Goal: Task Accomplishment & Management: Manage account settings

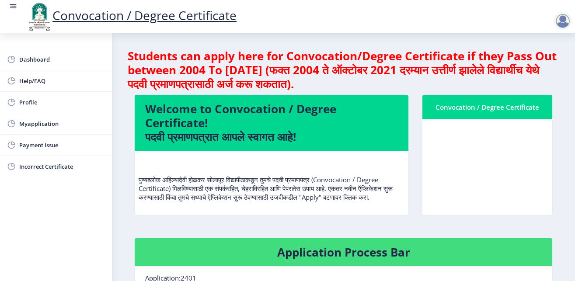
click at [461, 148] on nb-card-body at bounding box center [487, 167] width 130 height 96
click at [455, 115] on nb-card-header "Convocation / Degree Certificate" at bounding box center [487, 107] width 130 height 24
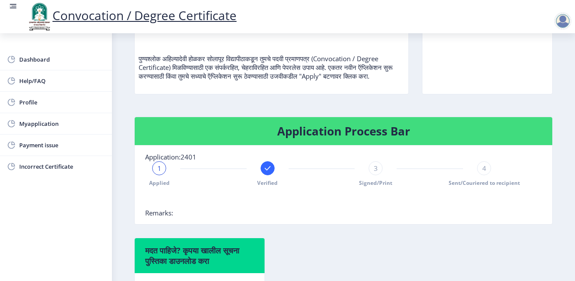
scroll to position [176, 0]
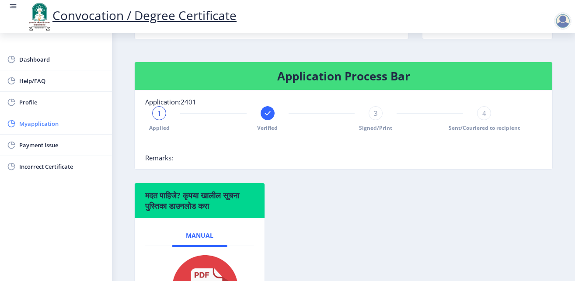
click at [37, 122] on span "Myapplication" at bounding box center [62, 123] width 86 height 10
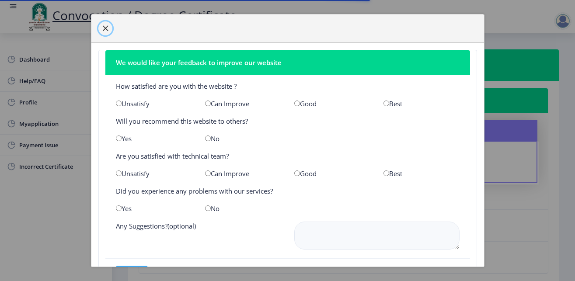
click at [105, 28] on span "button" at bounding box center [105, 28] width 7 height 7
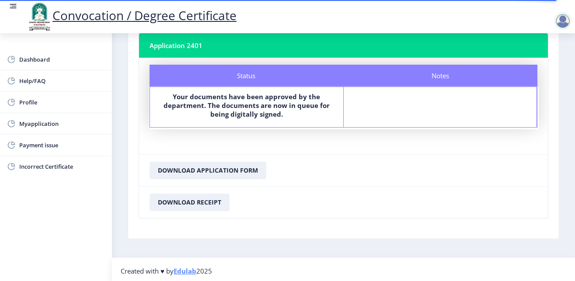
scroll to position [58, 0]
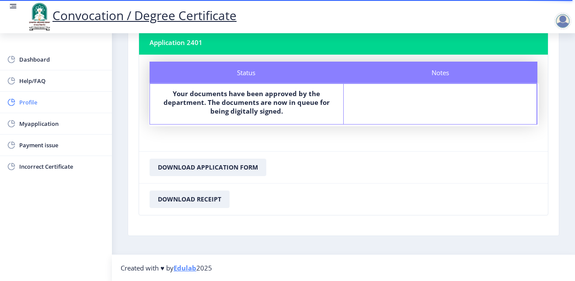
click at [40, 108] on link "Profile" at bounding box center [56, 102] width 112 height 21
select select
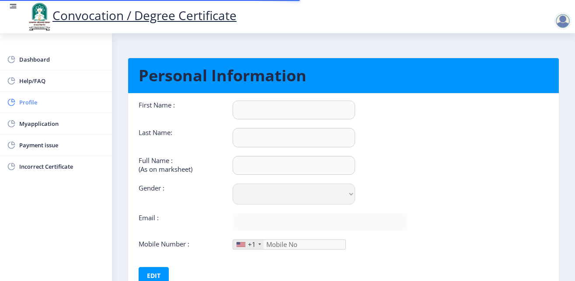
type input "[PERSON_NAME]"
type input "HARAKE"
type input "[PERSON_NAME] MALSIDHAPPA"
select select "[DEMOGRAPHIC_DATA]"
type input "[EMAIL_ADDRESS][PERSON_NAME][DOMAIN_NAME]"
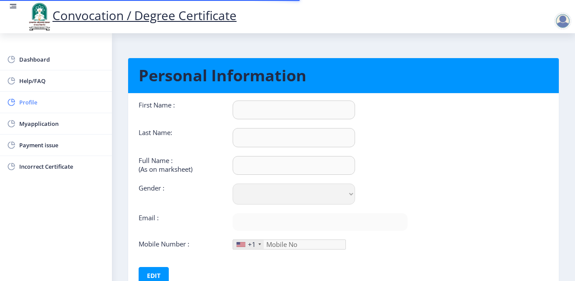
type input "9049614144"
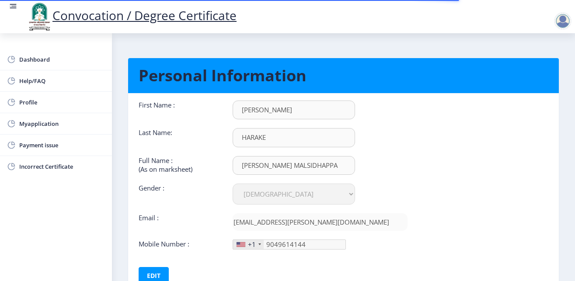
scroll to position [69, 0]
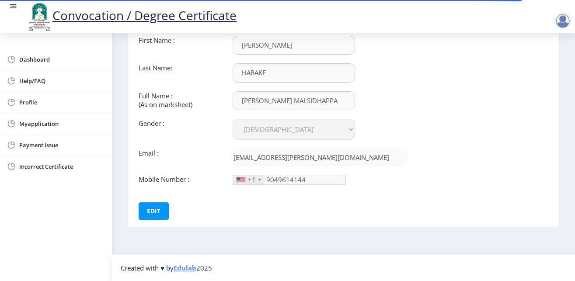
click at [252, 179] on div "+1" at bounding box center [252, 179] width 8 height 9
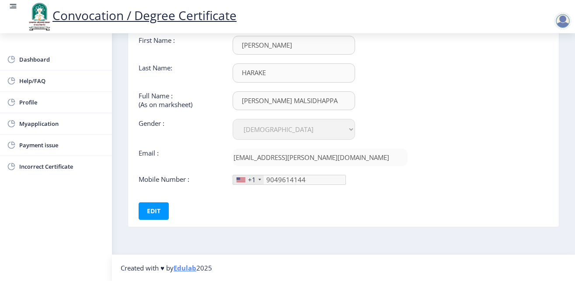
click at [244, 178] on div "+1" at bounding box center [248, 179] width 31 height 9
click at [254, 179] on div "+1" at bounding box center [252, 179] width 8 height 9
click at [258, 179] on div at bounding box center [259, 180] width 3 height 2
click at [51, 124] on span "Myapplication" at bounding box center [62, 123] width 86 height 10
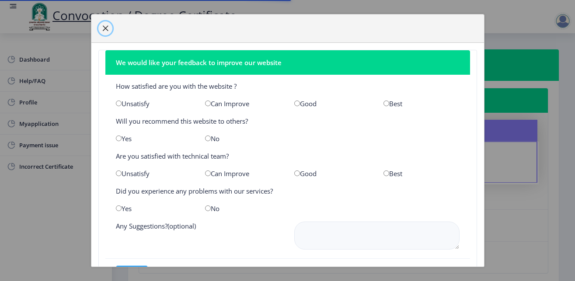
click at [104, 26] on span "button" at bounding box center [105, 28] width 7 height 7
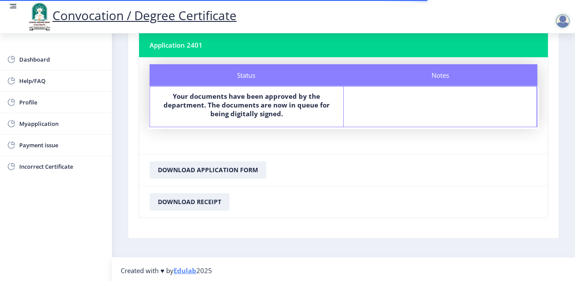
scroll to position [58, 0]
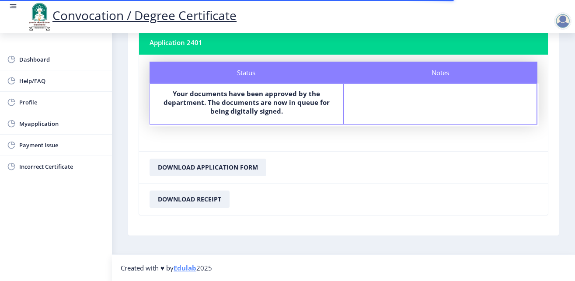
click at [244, 110] on b "Your documents have been approved by the department. The documents are now in q…" at bounding box center [246, 102] width 166 height 26
click at [31, 108] on link "Profile" at bounding box center [56, 102] width 112 height 21
select select
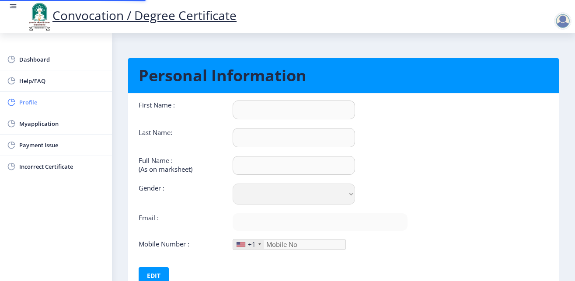
type input "[PERSON_NAME]"
type input "HARAKE"
type input "[PERSON_NAME] MALSIDHAPPA"
select select "[DEMOGRAPHIC_DATA]"
type input "[EMAIL_ADDRESS][PERSON_NAME][DOMAIN_NAME]"
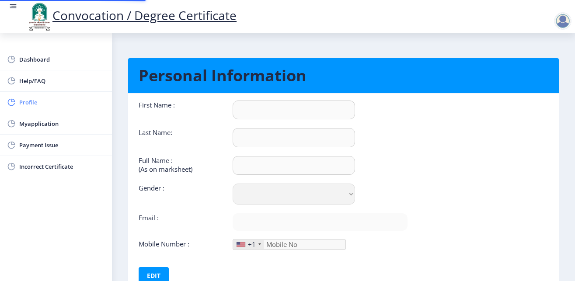
type input "9049614144"
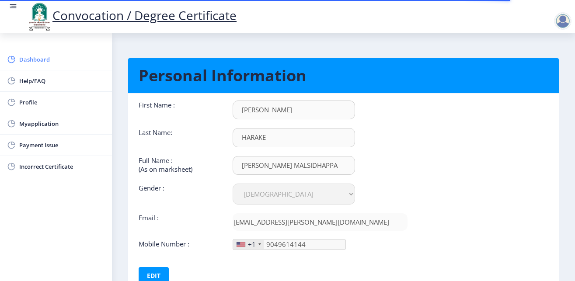
click at [35, 66] on link "Dashboard" at bounding box center [56, 59] width 112 height 21
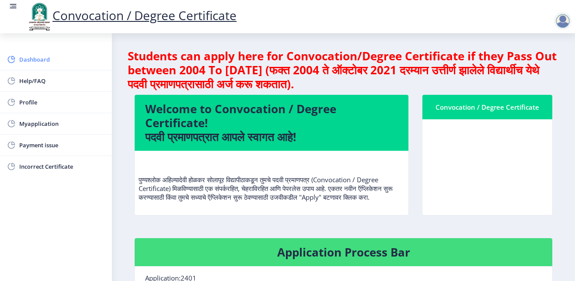
click at [45, 64] on span "Dashboard" at bounding box center [62, 59] width 86 height 10
click at [562, 23] on div at bounding box center [562, 20] width 17 height 17
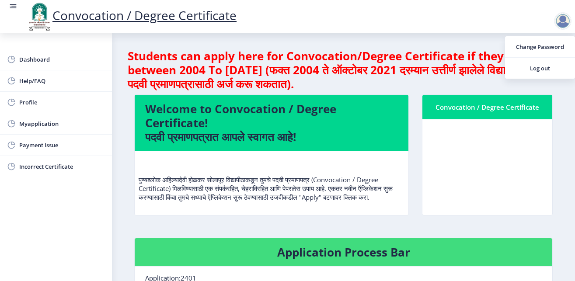
drag, startPoint x: 295, startPoint y: 23, endPoint x: 285, endPoint y: 22, distance: 10.5
click at [295, 23] on div "Convocation / Degree Certificate" at bounding box center [296, 17] width 575 height 30
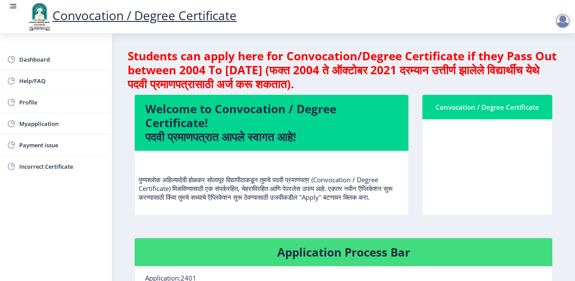
click at [563, 27] on div at bounding box center [562, 20] width 17 height 17
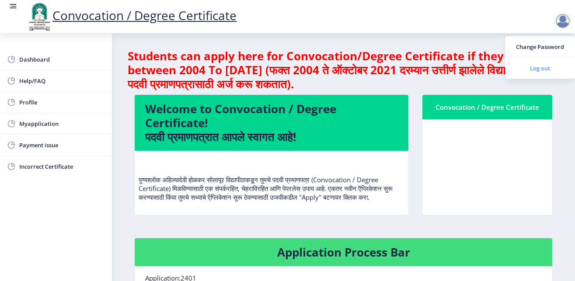
click at [551, 62] on link "Log out" at bounding box center [540, 68] width 70 height 21
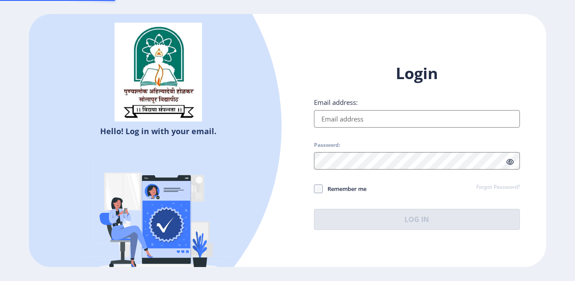
type input "[EMAIL_ADDRESS][PERSON_NAME][DOMAIN_NAME]"
